Goal: Information Seeking & Learning: Check status

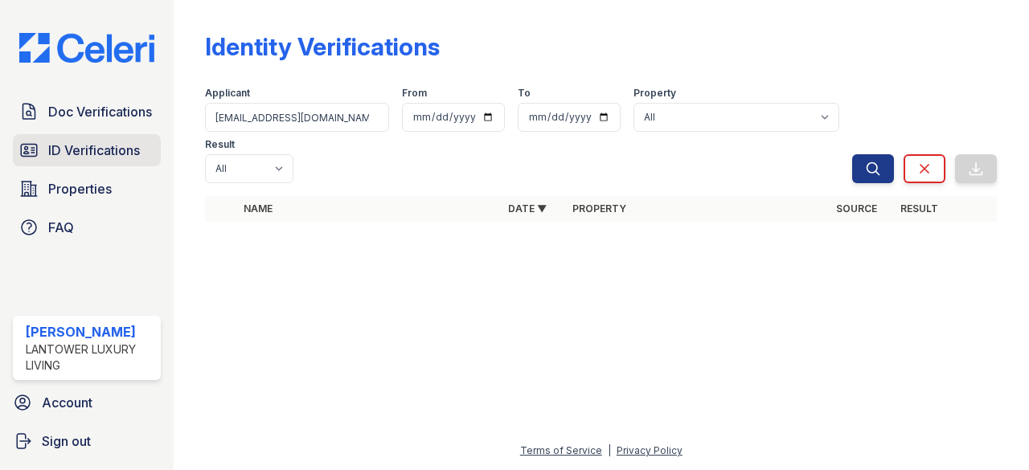
click at [98, 148] on span "ID Verifications" at bounding box center [94, 150] width 92 height 19
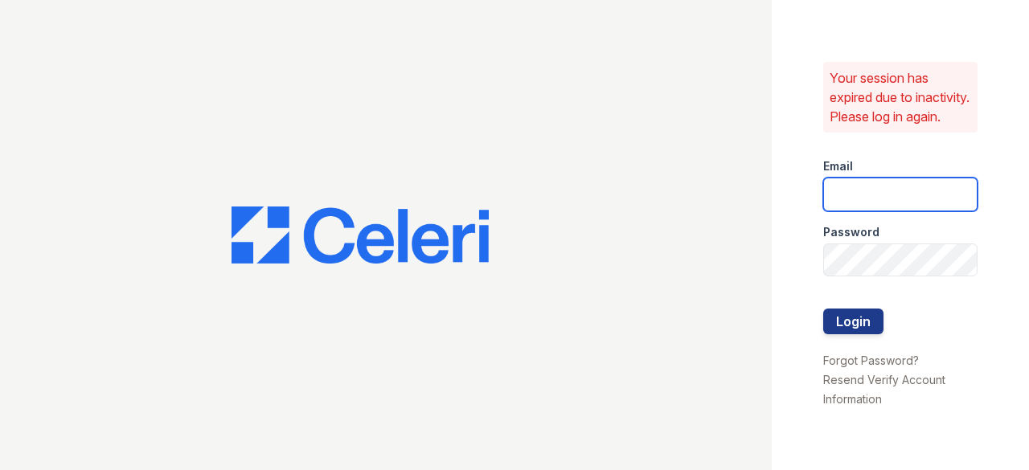
type input "cruiz@lantowerliving.com"
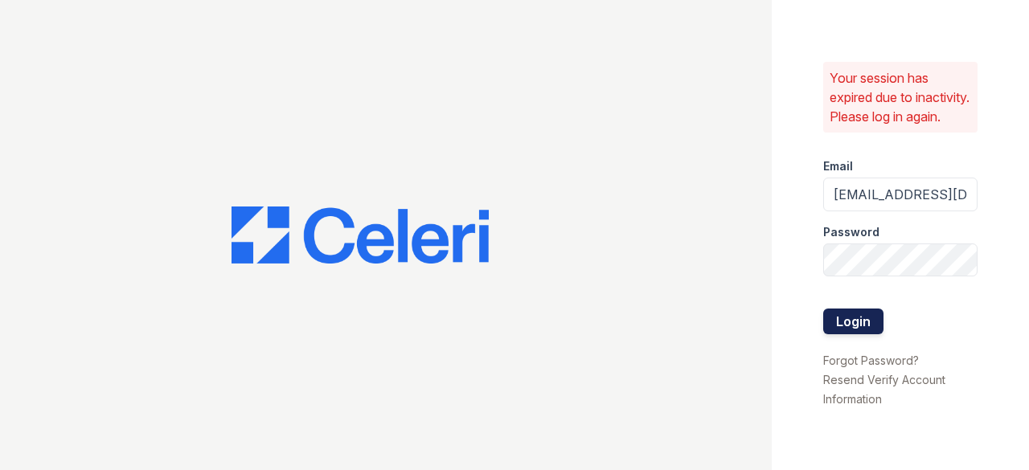
click at [850, 325] on button "Login" at bounding box center [853, 322] width 60 height 26
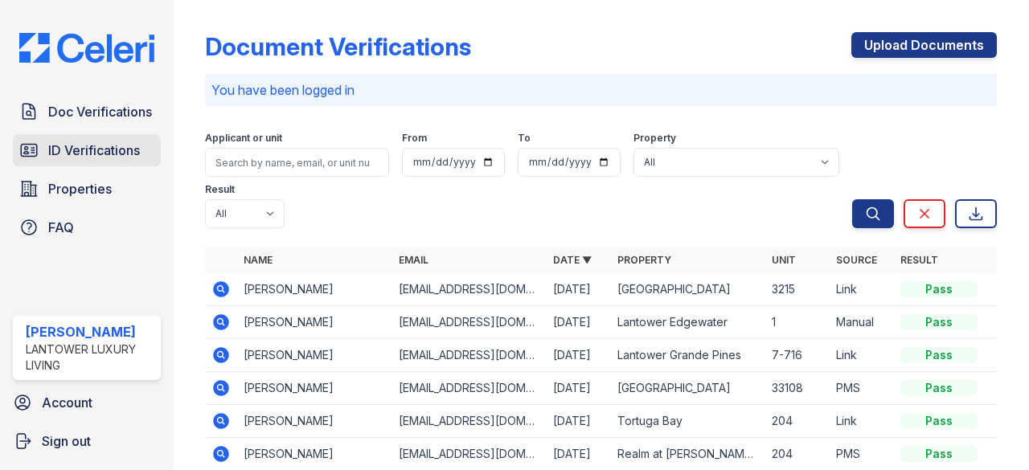
click at [99, 141] on span "ID Verifications" at bounding box center [94, 150] width 92 height 19
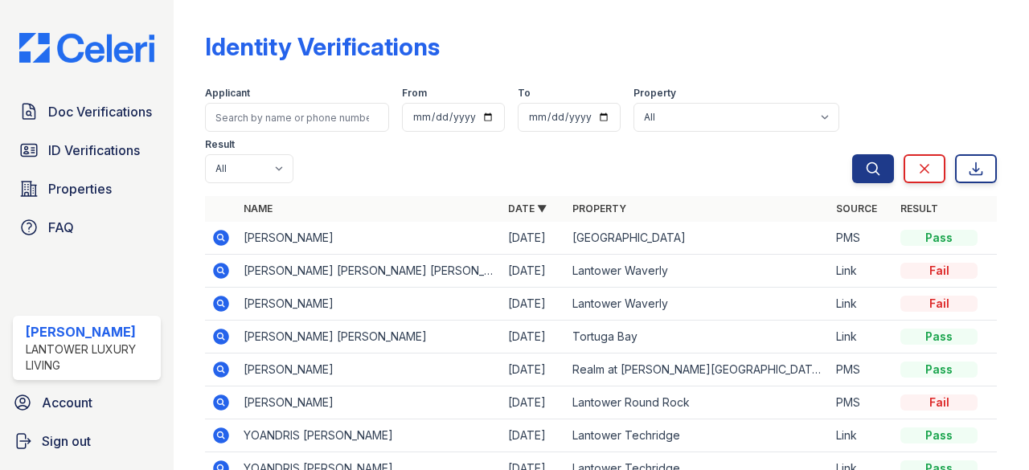
click at [219, 335] on icon at bounding box center [221, 336] width 4 height 4
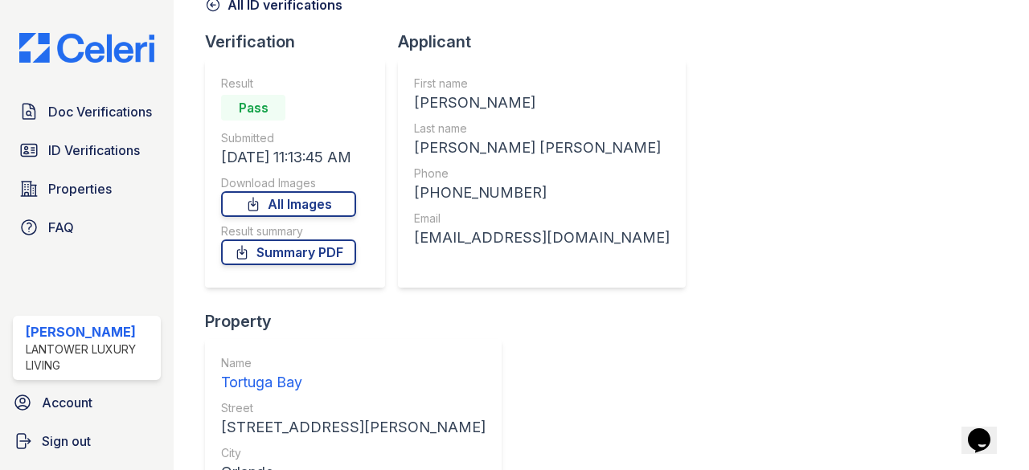
scroll to position [161, 0]
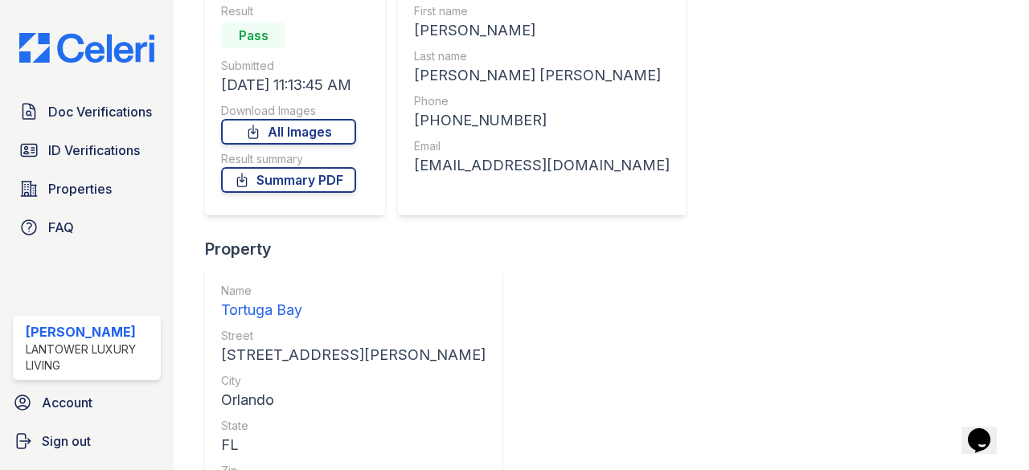
click at [301, 178] on link "Summary PDF" at bounding box center [288, 180] width 135 height 26
click at [106, 110] on span "Doc Verifications" at bounding box center [100, 111] width 104 height 19
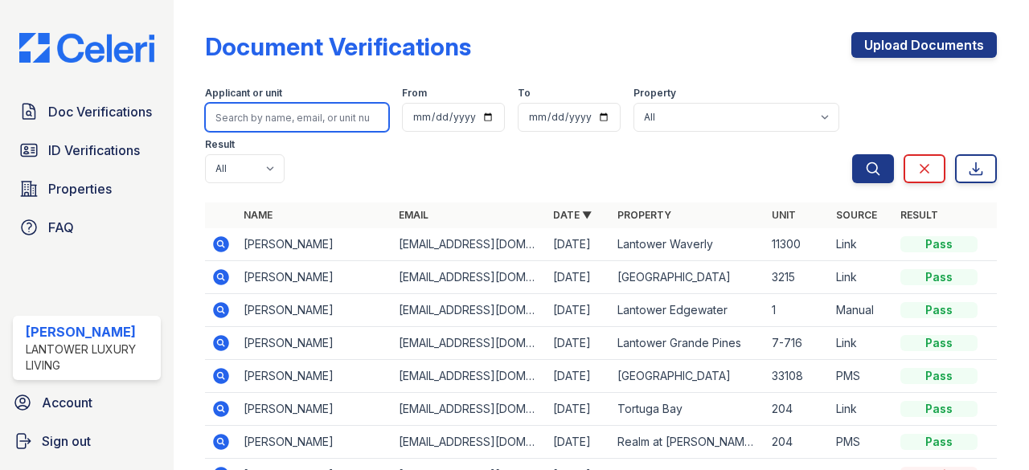
click at [236, 112] on input "search" at bounding box center [297, 117] width 184 height 29
paste input "Wantoinette814@gmail.com"
type input "Wantoinette814@gmail.com"
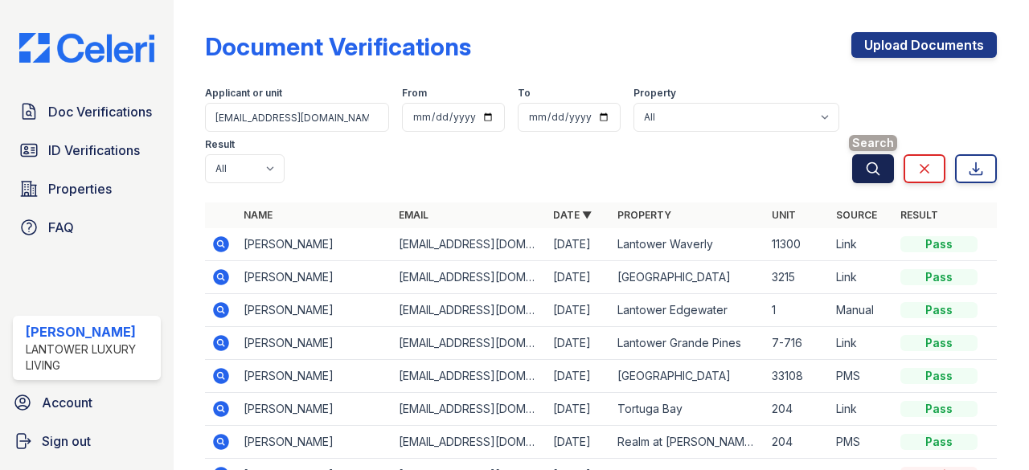
click at [865, 166] on icon "submit" at bounding box center [873, 169] width 16 height 16
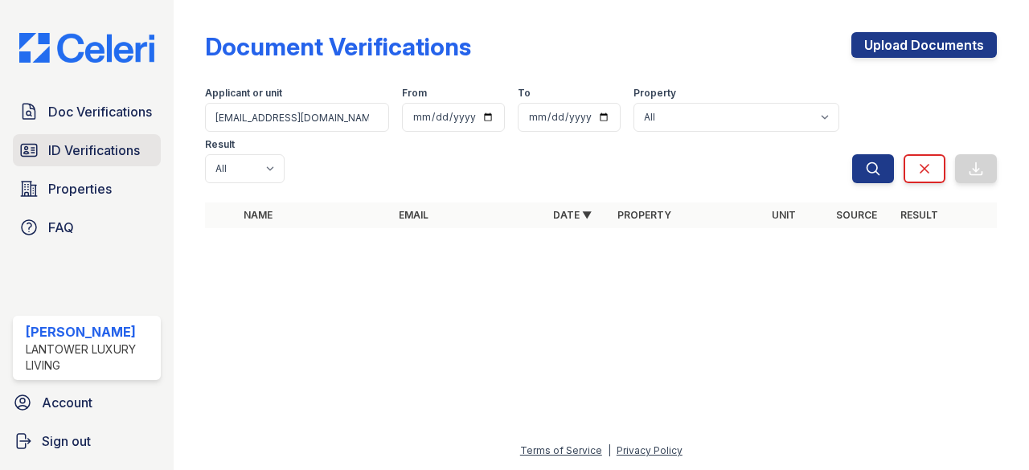
click at [106, 149] on span "ID Verifications" at bounding box center [94, 150] width 92 height 19
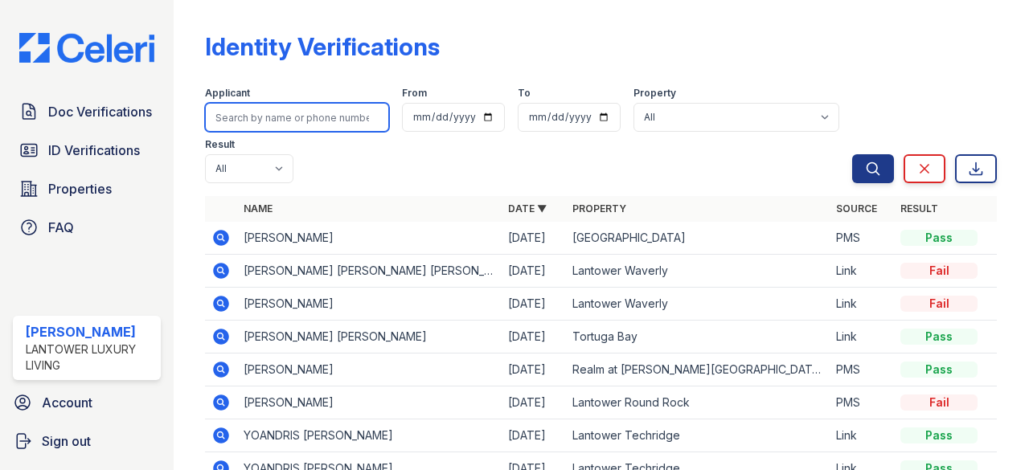
click at [248, 118] on input "search" at bounding box center [297, 117] width 184 height 29
paste input "Wantoinette814@gmail.com"
type input "Wantoinette814@gmail.com"
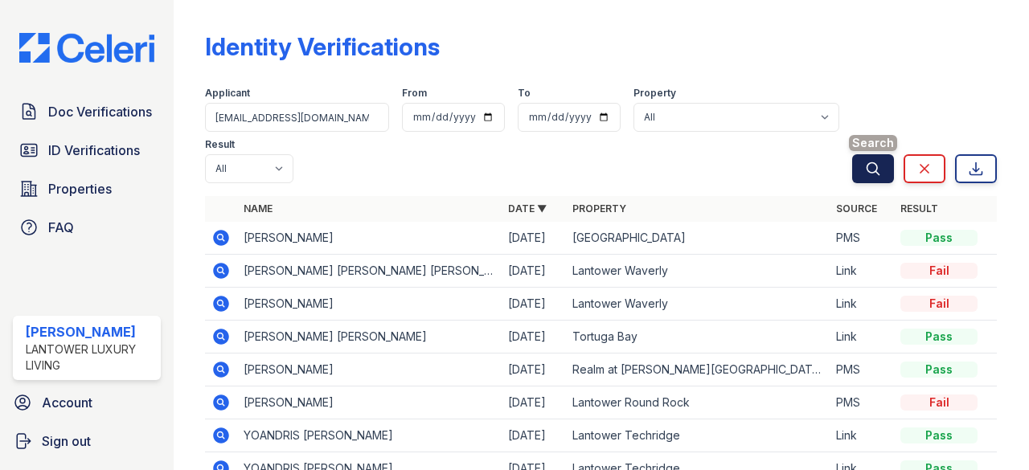
click at [865, 162] on icon "submit" at bounding box center [873, 169] width 16 height 16
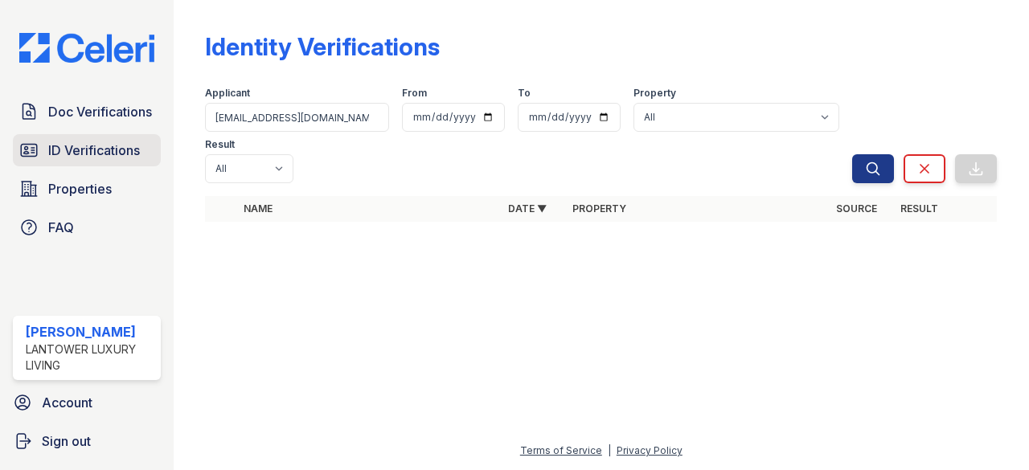
click at [103, 144] on span "ID Verifications" at bounding box center [94, 150] width 92 height 19
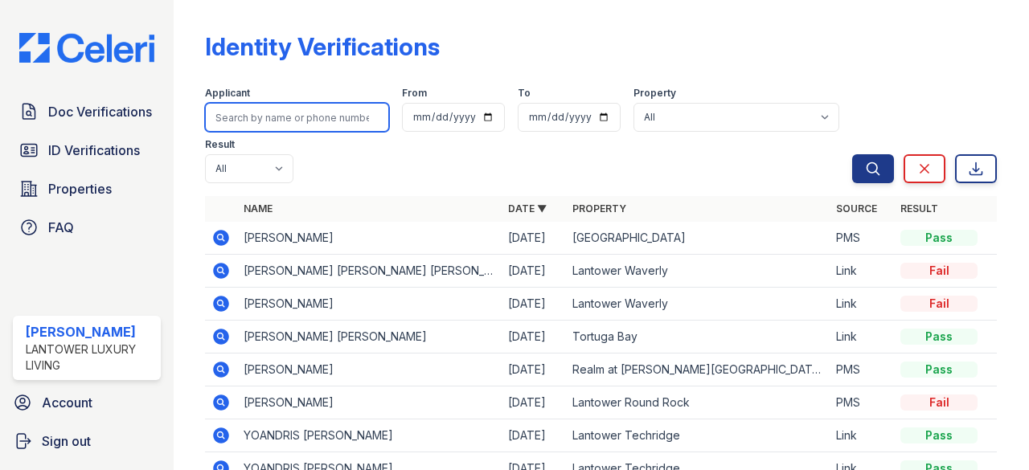
click at [305, 120] on input "search" at bounding box center [297, 117] width 184 height 29
paste input "romanojasmine@gmail.com"
type input "romanojasmine@gmail.com"
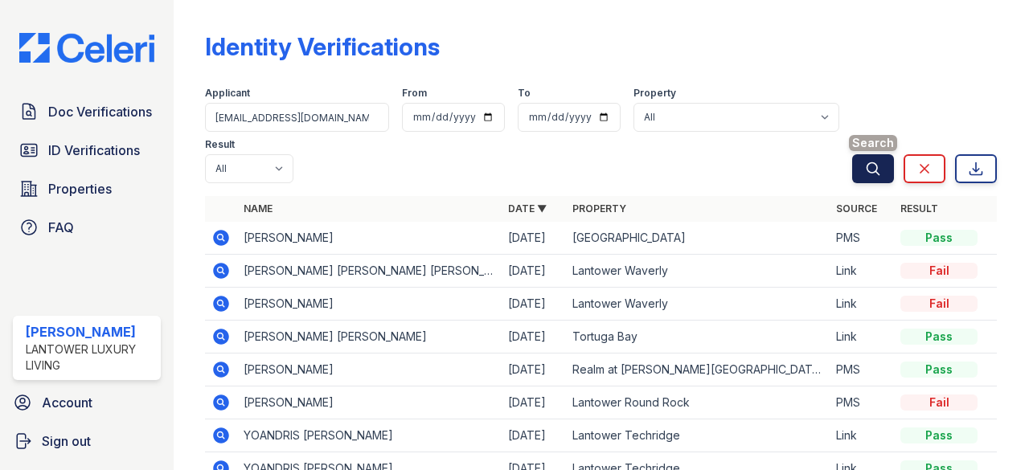
click at [865, 168] on icon "submit" at bounding box center [873, 169] width 16 height 16
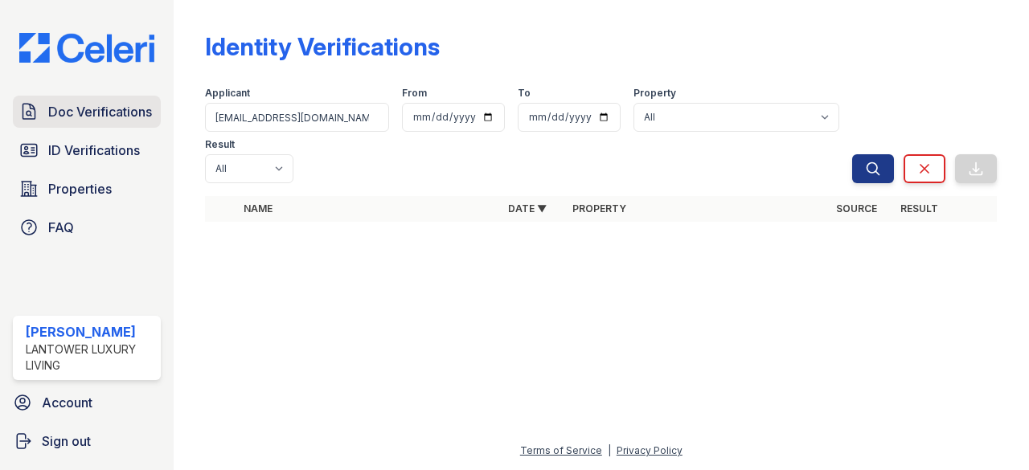
click at [109, 111] on span "Doc Verifications" at bounding box center [100, 111] width 104 height 19
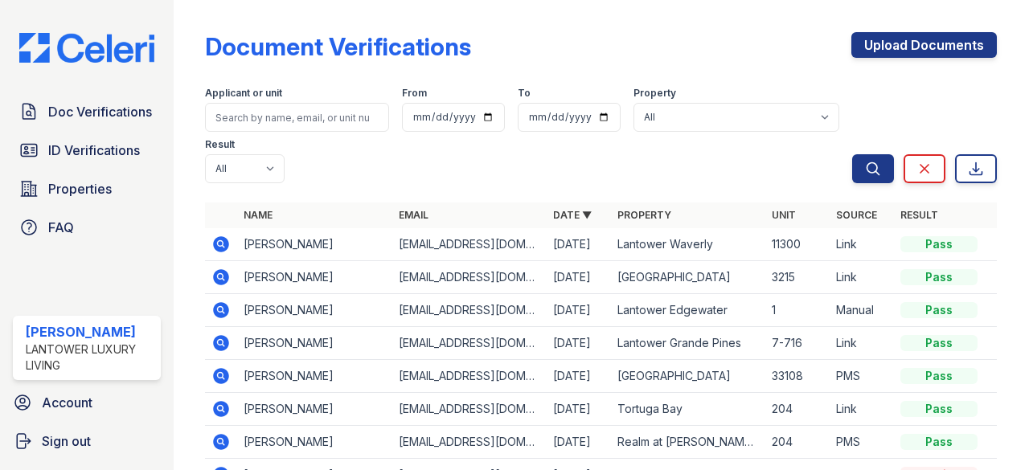
click at [262, 120] on input "search" at bounding box center [297, 117] width 184 height 29
type input "romanojasmine@gmail.com"
click at [852, 165] on button "Search" at bounding box center [873, 168] width 42 height 29
